Goal: Navigation & Orientation: Understand site structure

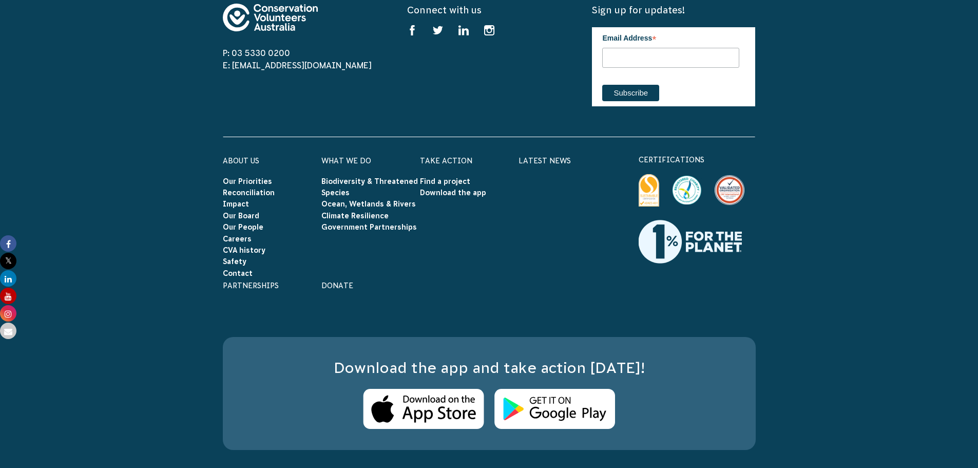
scroll to position [3083, 0]
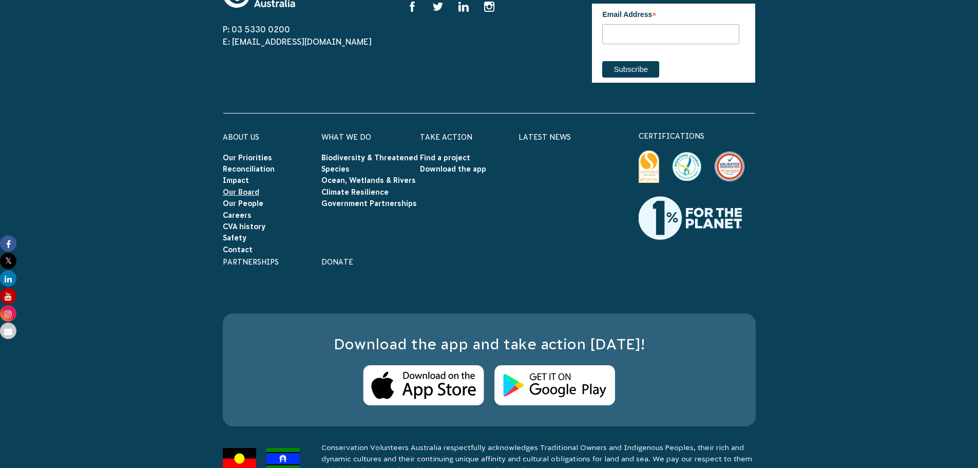
click at [243, 188] on link "Our Board" at bounding box center [241, 192] width 36 height 8
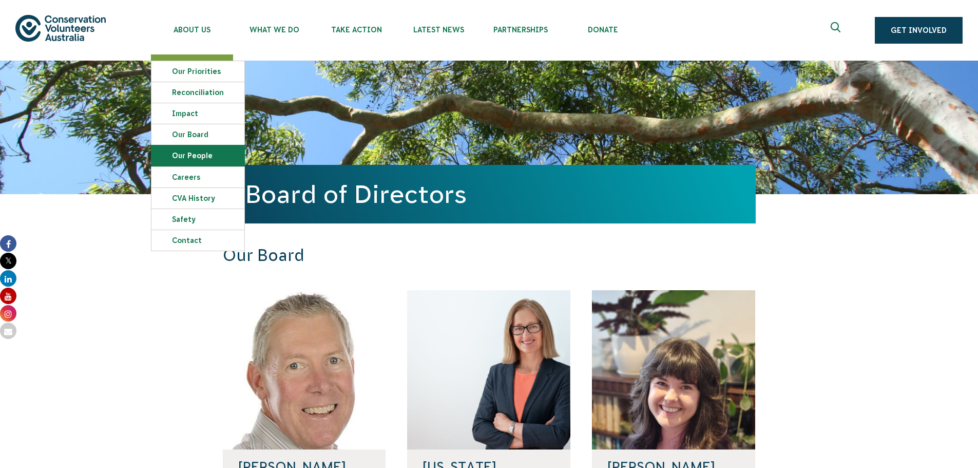
click at [190, 152] on link "Our People" at bounding box center [197, 155] width 93 height 21
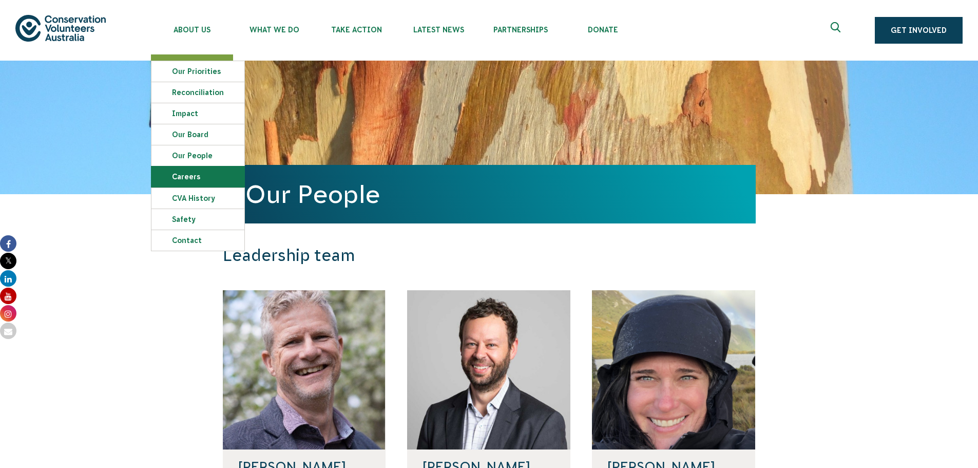
click at [187, 173] on link "Careers" at bounding box center [197, 176] width 93 height 21
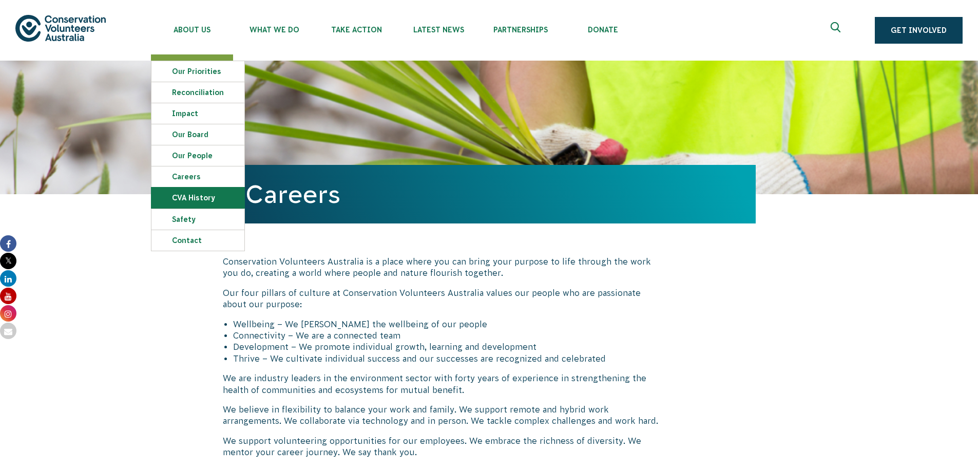
click at [190, 200] on link "CVA history" at bounding box center [197, 197] width 93 height 21
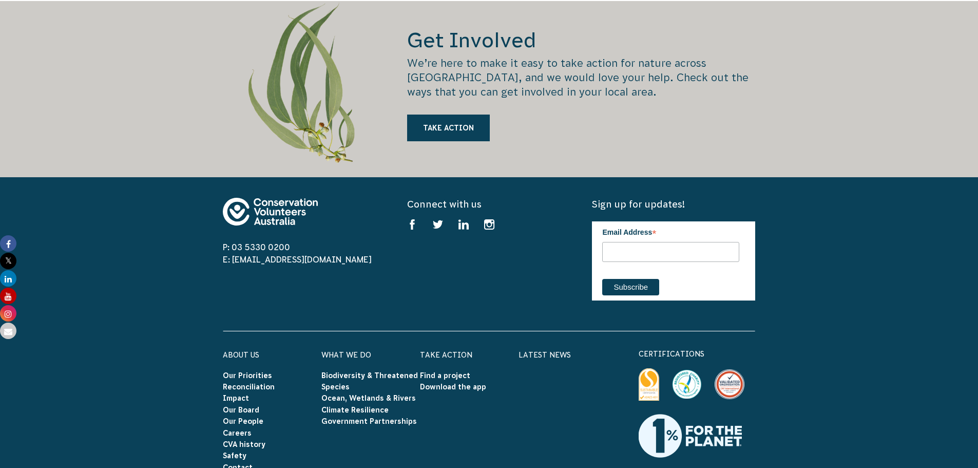
scroll to position [2002, 0]
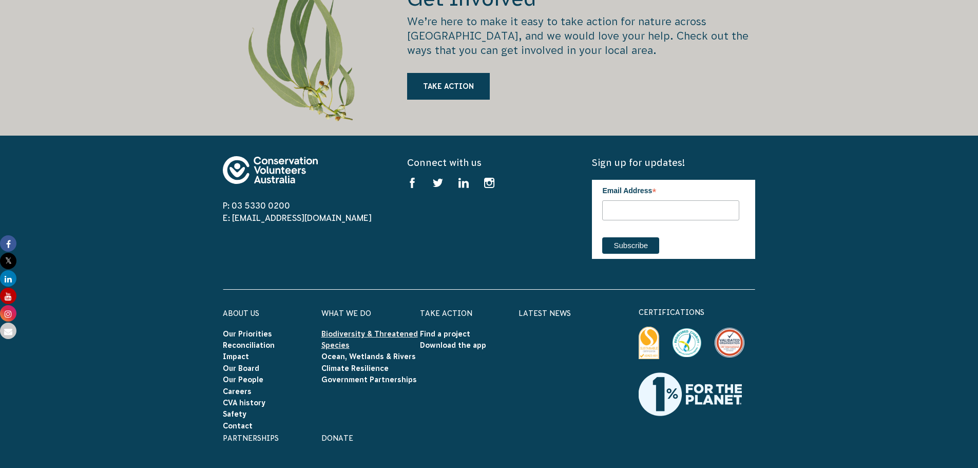
click at [363, 329] on link "Biodiversity & Threatened Species" at bounding box center [369, 339] width 96 height 20
click at [335, 352] on link "Ocean, Wetlands & Rivers" at bounding box center [368, 356] width 94 height 8
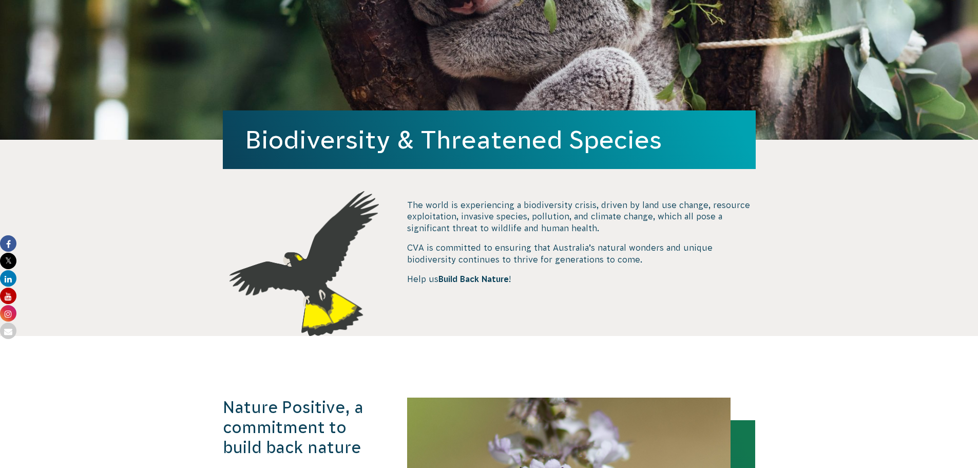
scroll to position [154, 0]
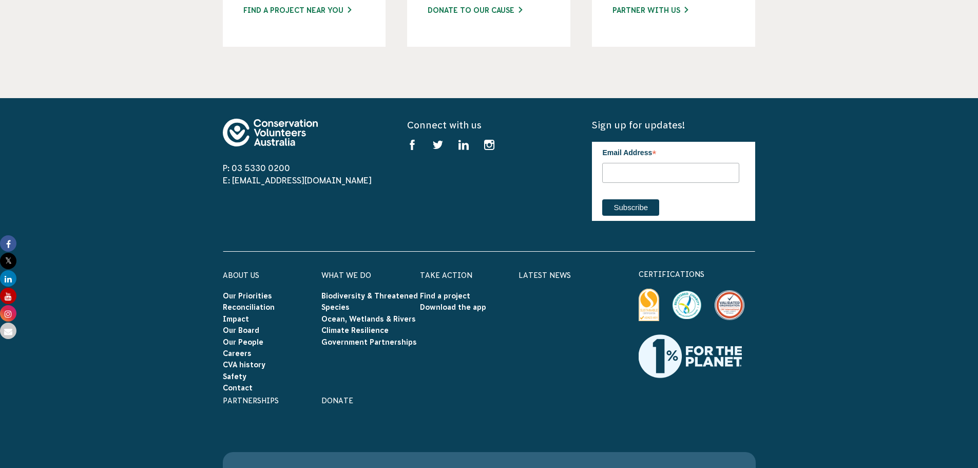
scroll to position [3952, 0]
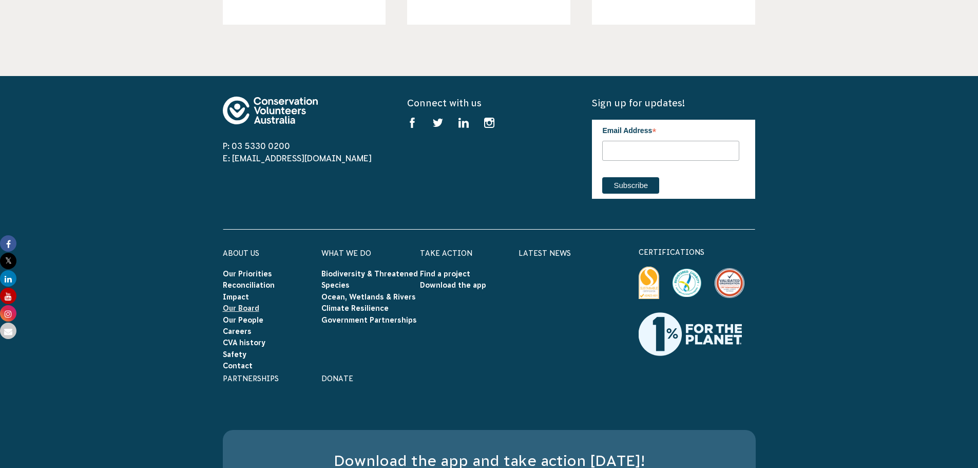
click at [243, 304] on link "Our Board" at bounding box center [241, 308] width 36 height 8
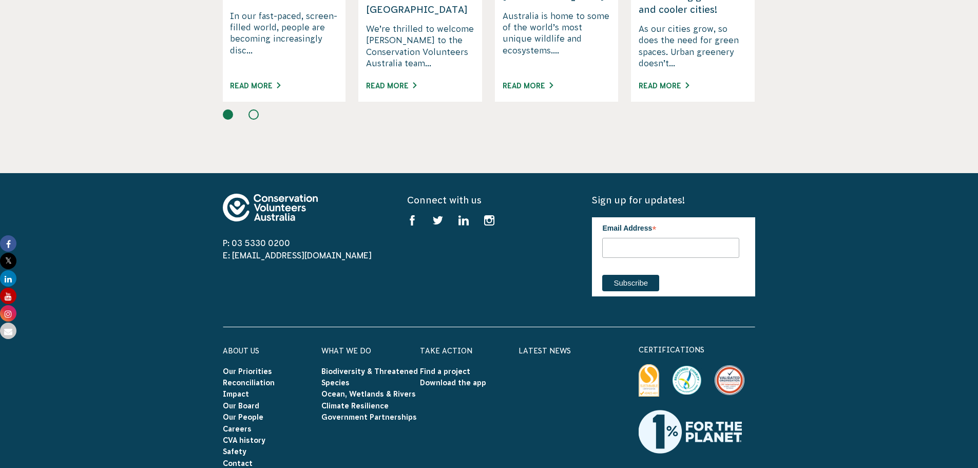
scroll to position [1180, 0]
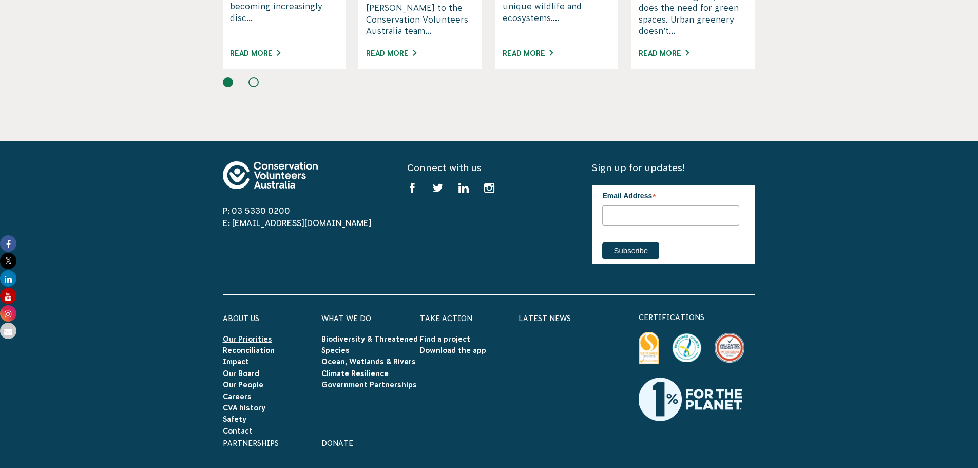
click at [249, 335] on link "Our Priorities" at bounding box center [247, 339] width 49 height 8
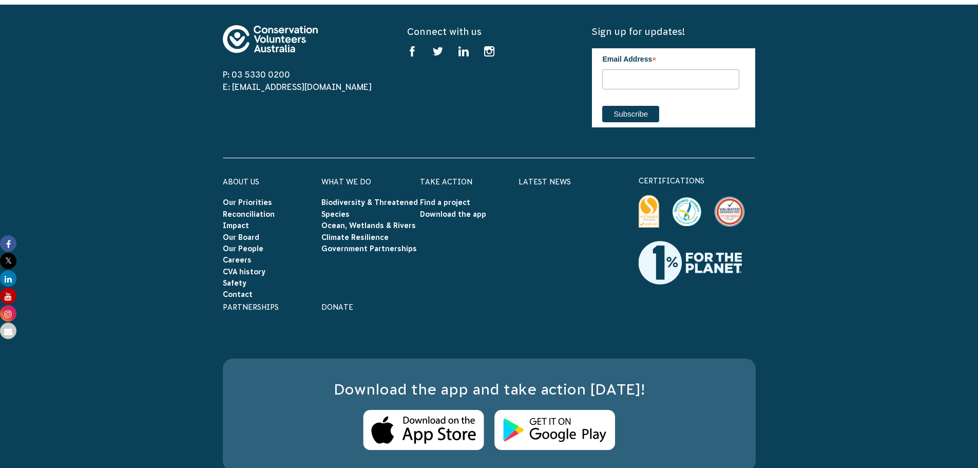
scroll to position [2925, 0]
